Goal: Information Seeking & Learning: Learn about a topic

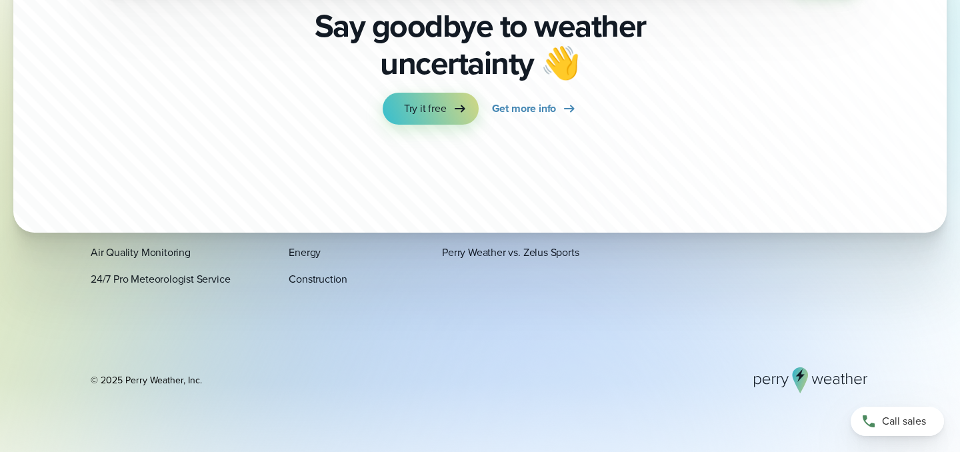
scroll to position [4323, 0]
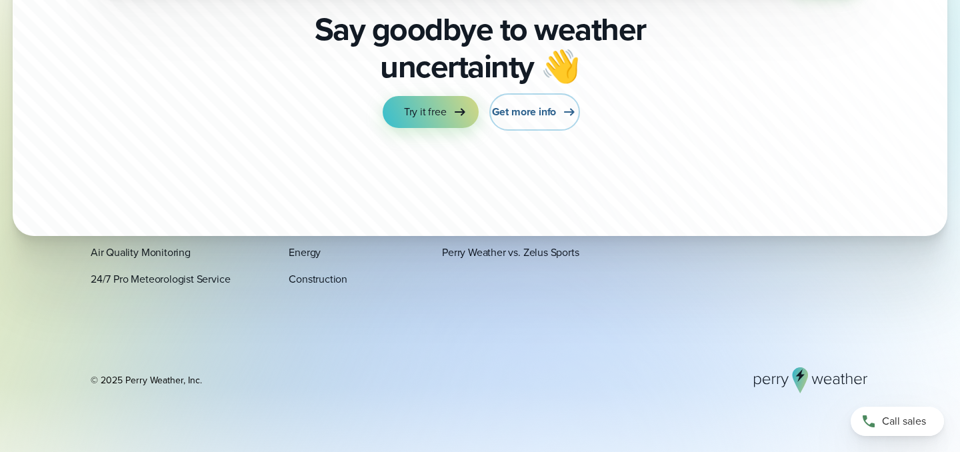
click at [523, 115] on span "Get more info" at bounding box center [524, 112] width 65 height 16
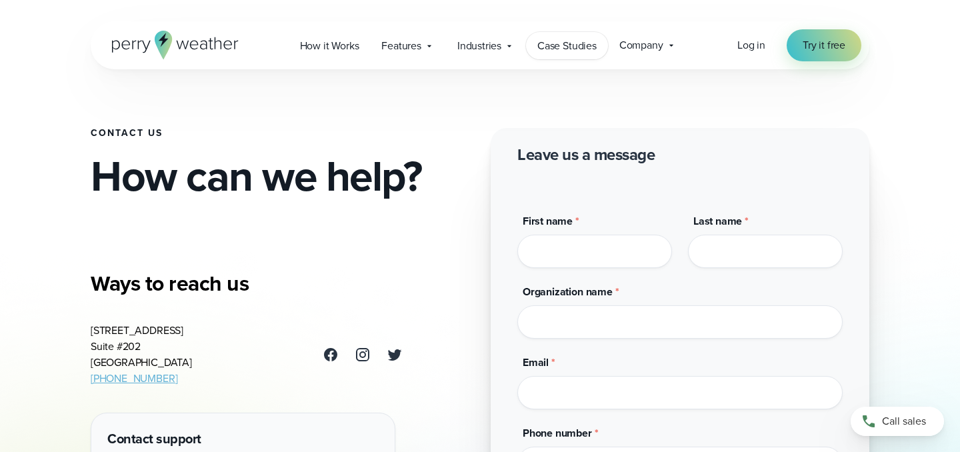
click at [579, 51] on span "Case Studies" at bounding box center [566, 46] width 59 height 16
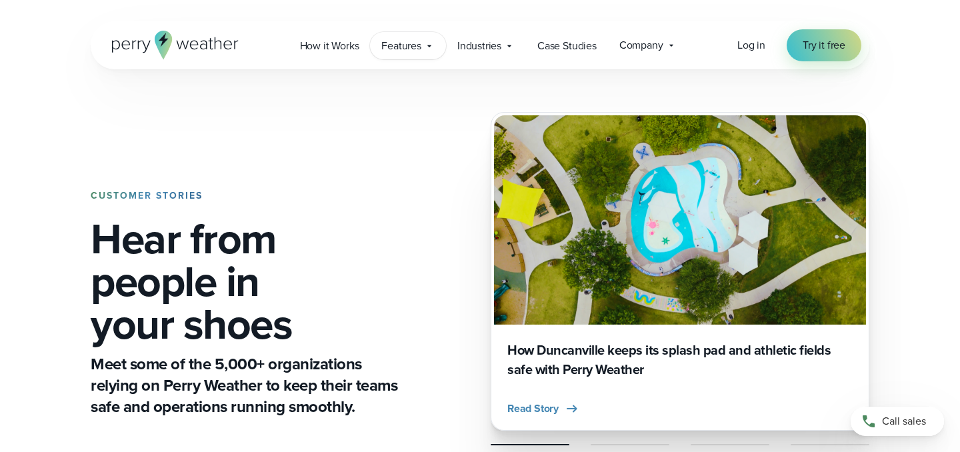
click at [431, 51] on div "Features Explore All Features Explore Perry Weather's on-site weather hardware …" at bounding box center [408, 45] width 76 height 27
